Goal: Task Accomplishment & Management: Manage account settings

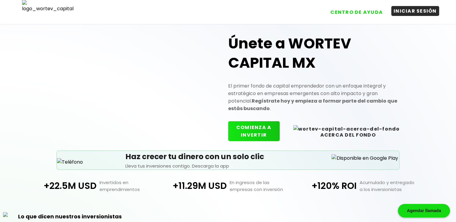
click at [404, 11] on button "INICIAR SESIÓN" at bounding box center [415, 11] width 48 height 10
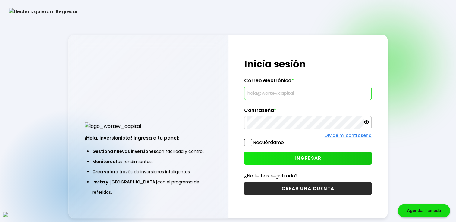
click at [289, 90] on input "text" at bounding box center [308, 93] width 122 height 13
paste input "[EMAIL_ADDRESS][DOMAIN_NAME]"
type input "[EMAIL_ADDRESS][DOMAIN_NAME]"
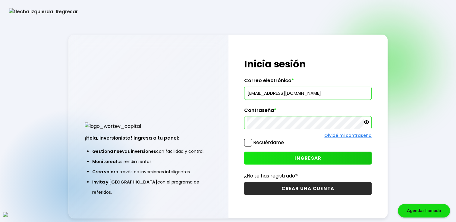
click at [249, 145] on span at bounding box center [248, 143] width 8 height 8
click at [285, 140] on input "Recuérdame" at bounding box center [285, 140] width 0 height 0
click at [324, 164] on button "INGRESAR" at bounding box center [307, 158] width 127 height 13
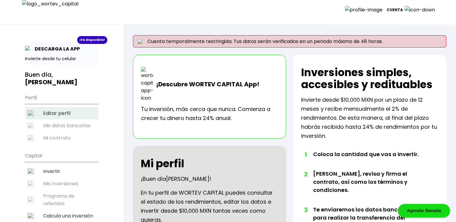
click at [65, 112] on li "Editar perfil" at bounding box center [61, 113] width 73 height 12
select select "Hombre"
select select "Licenciatura"
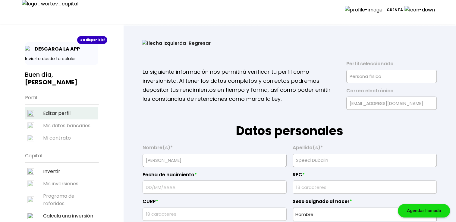
type input "[DATE]"
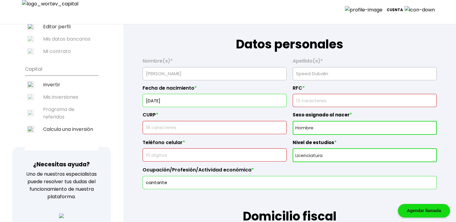
scroll to position [100, 0]
